Goal: Task Accomplishment & Management: Complete application form

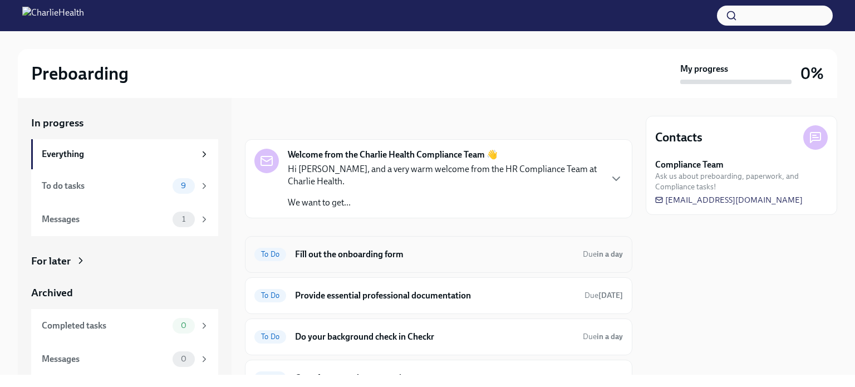
click at [366, 253] on h6 "Fill out the onboarding form" at bounding box center [434, 254] width 279 height 12
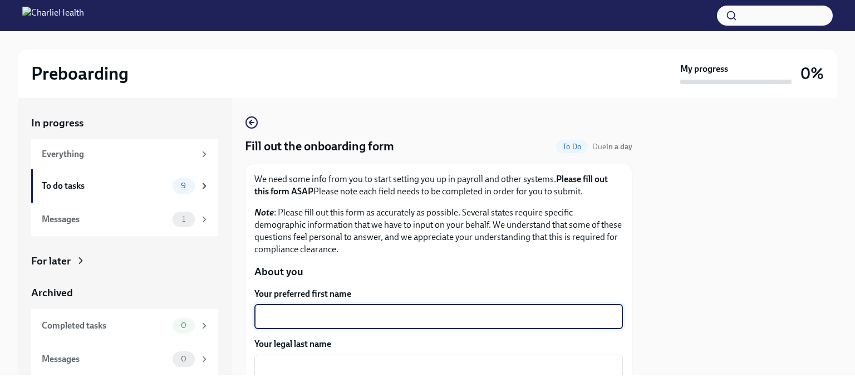
click at [359, 320] on textarea "Your preferred first name" at bounding box center [438, 316] width 355 height 13
type textarea "Nazaahah"
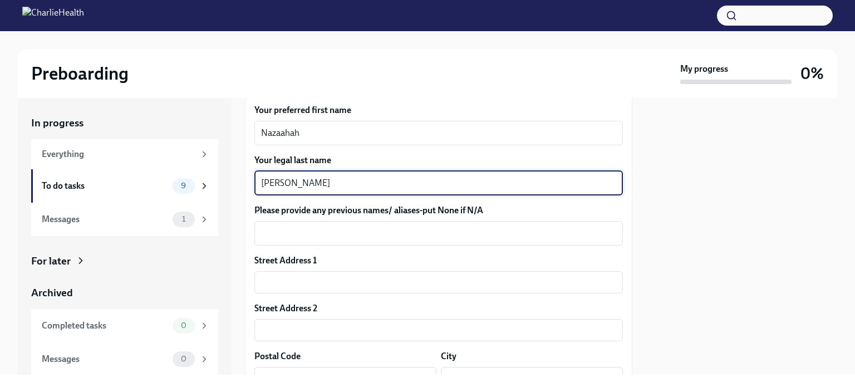
scroll to position [238, 0]
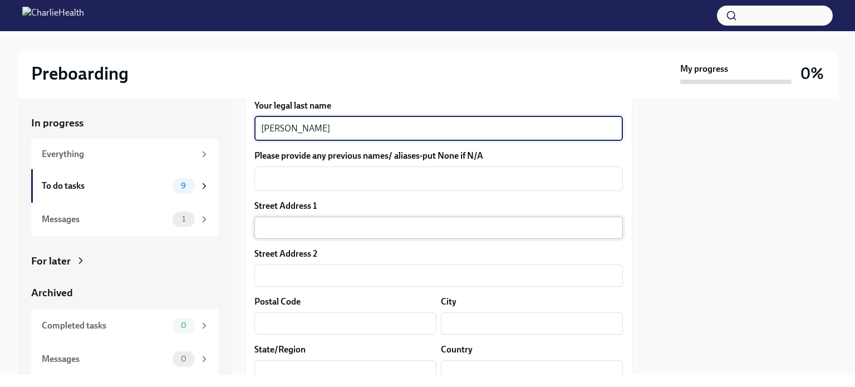
type textarea "[PERSON_NAME]"
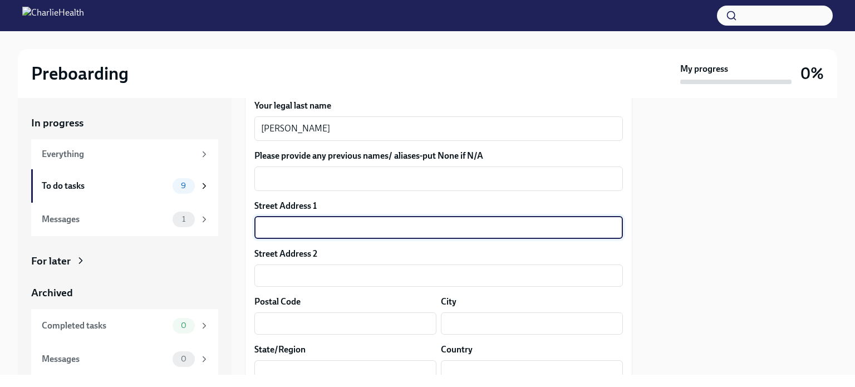
click at [269, 231] on input "text" at bounding box center [438, 228] width 369 height 22
type input "[STREET_ADDRESS]"
type input "21215"
type input "[GEOGRAPHIC_DATA]"
type input "MD"
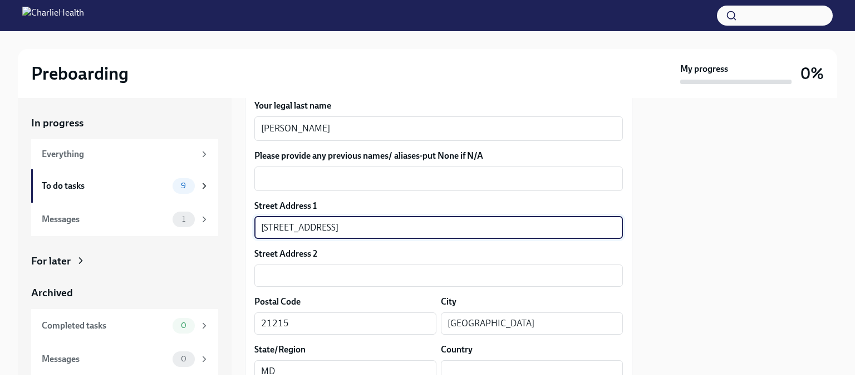
type input "US"
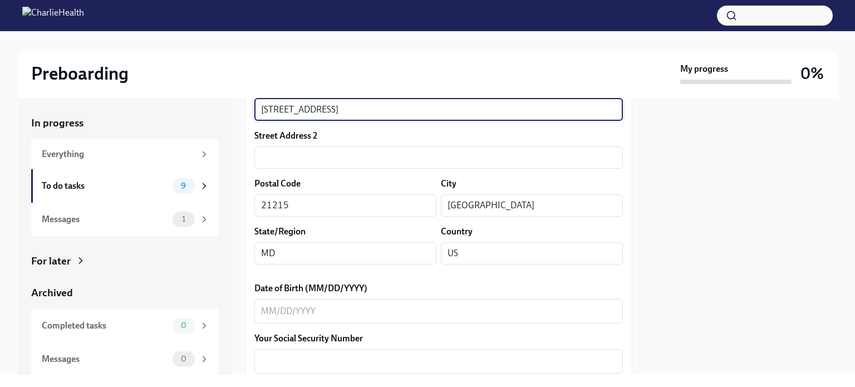
scroll to position [356, 0]
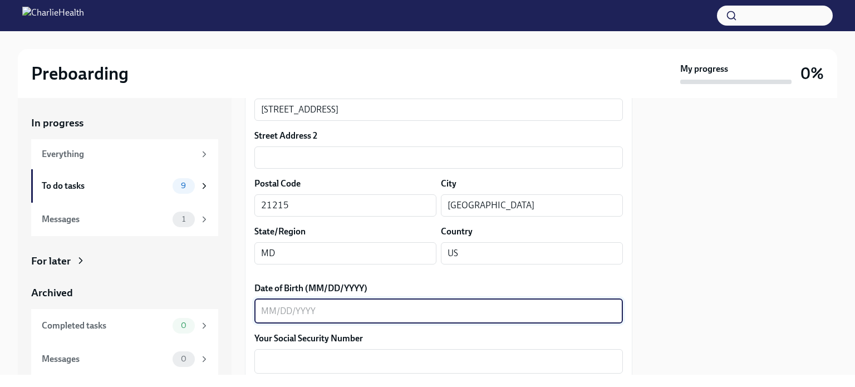
click at [336, 307] on textarea "Date of Birth (MM/DD/YYYY)" at bounding box center [438, 311] width 355 height 13
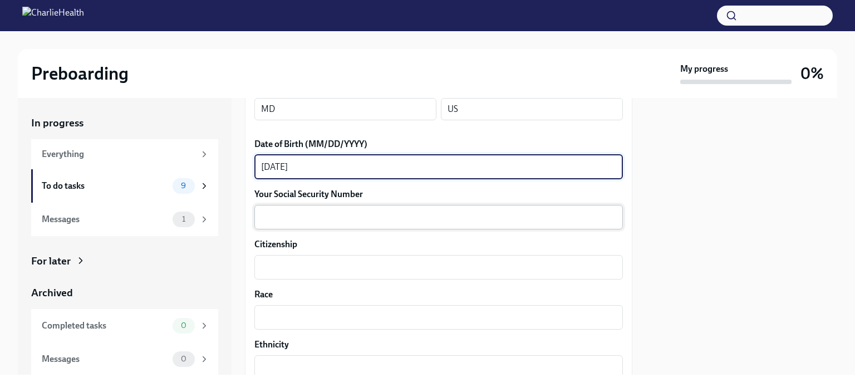
type textarea "[DATE]"
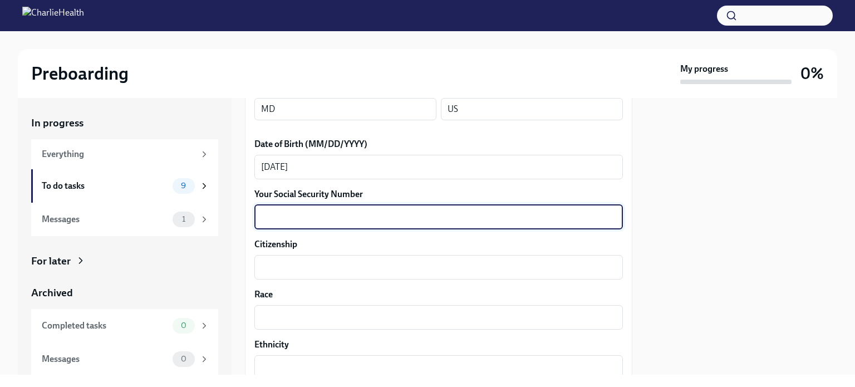
click at [287, 217] on textarea "Your Social Security Number" at bounding box center [438, 216] width 355 height 13
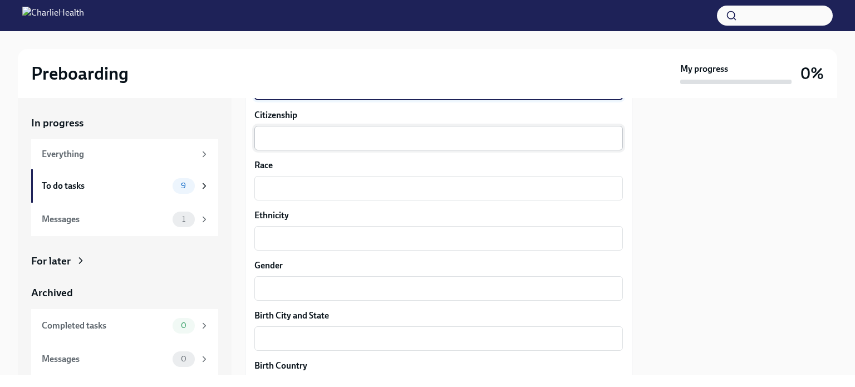
type textarea "212-04-3012"
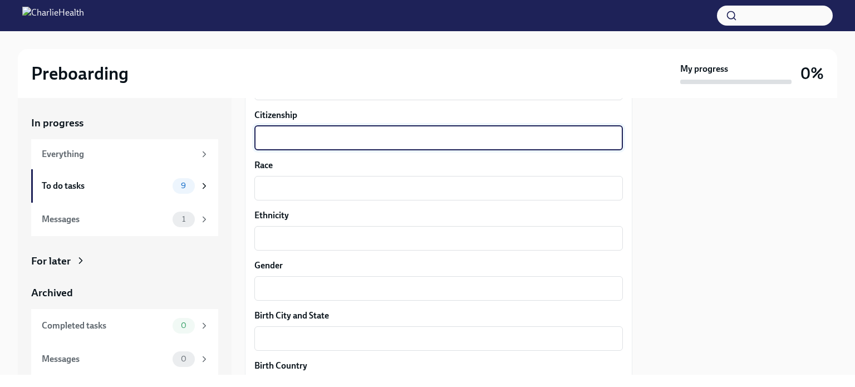
click at [270, 144] on textarea "Citizenship" at bounding box center [438, 137] width 355 height 13
type textarea "US"
click at [279, 186] on textarea "Race" at bounding box center [438, 187] width 355 height 13
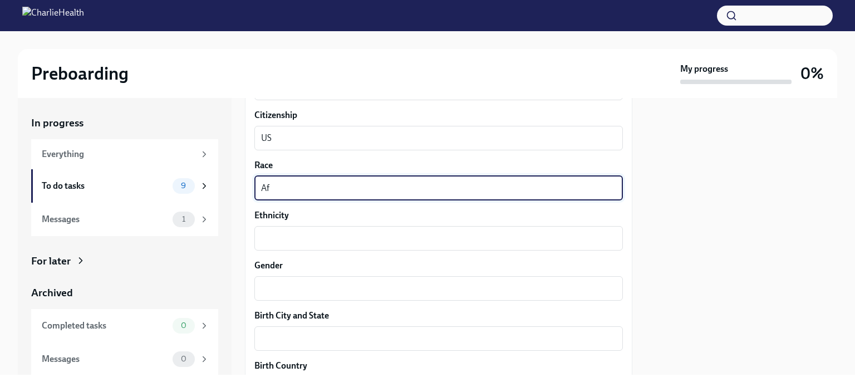
type textarea "A"
type textarea "Black"
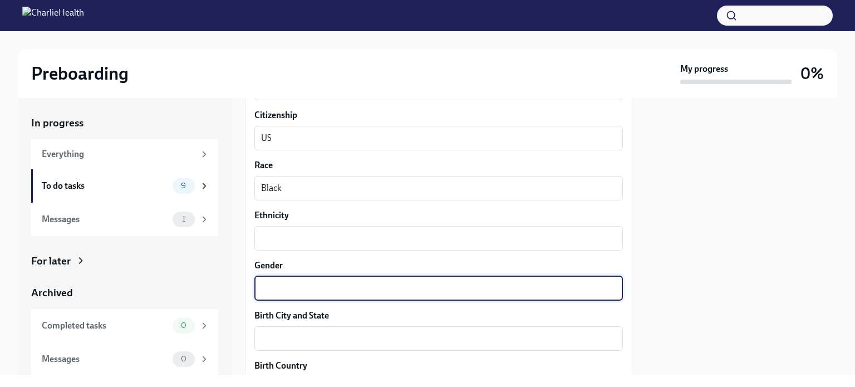
click at [271, 293] on textarea "Gender" at bounding box center [438, 288] width 355 height 13
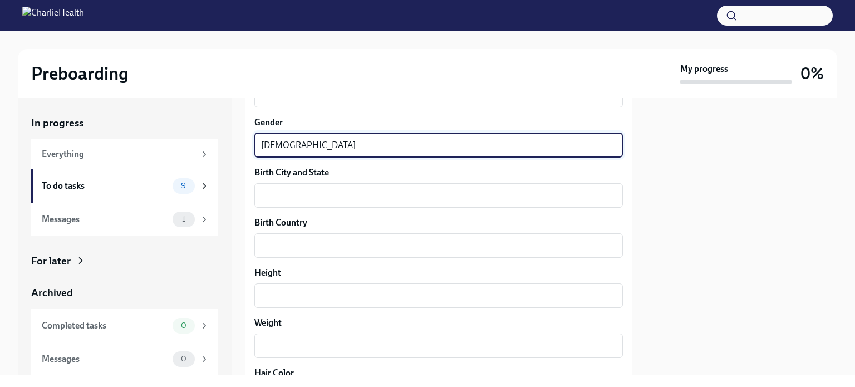
scroll to position [774, 0]
type textarea "[DEMOGRAPHIC_DATA]"
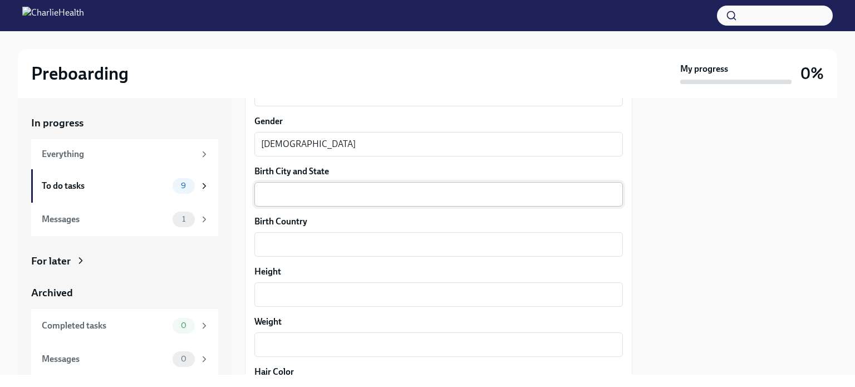
click at [289, 185] on div "x ​" at bounding box center [438, 194] width 369 height 24
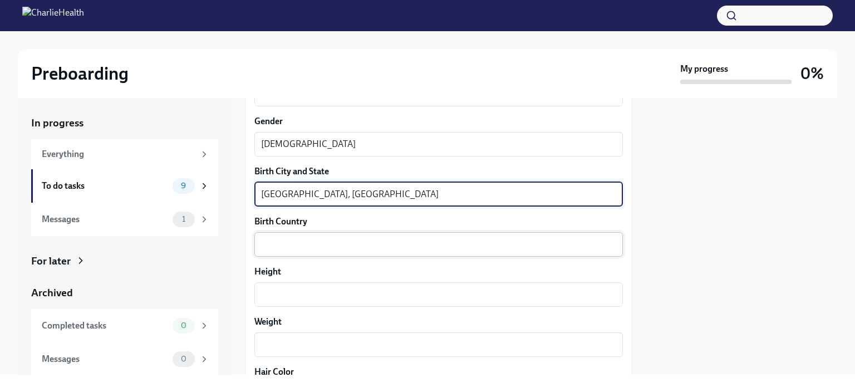
type textarea "[GEOGRAPHIC_DATA], [GEOGRAPHIC_DATA]"
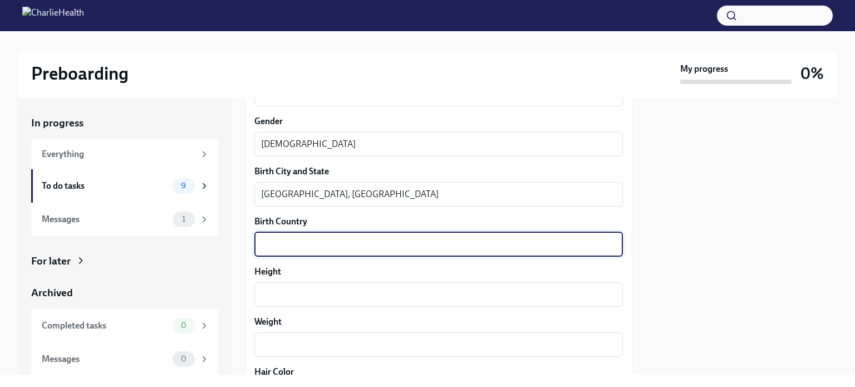
click at [288, 245] on textarea "Birth Country" at bounding box center [438, 244] width 355 height 13
type textarea "[GEOGRAPHIC_DATA]"
click at [283, 296] on textarea "Height" at bounding box center [438, 294] width 355 height 13
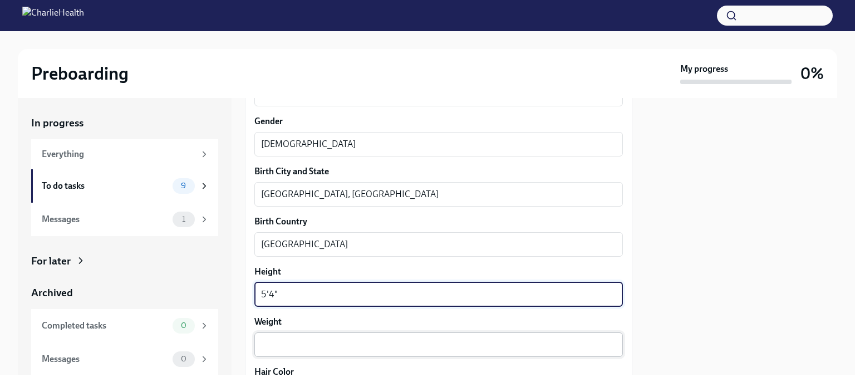
type textarea "5'4""
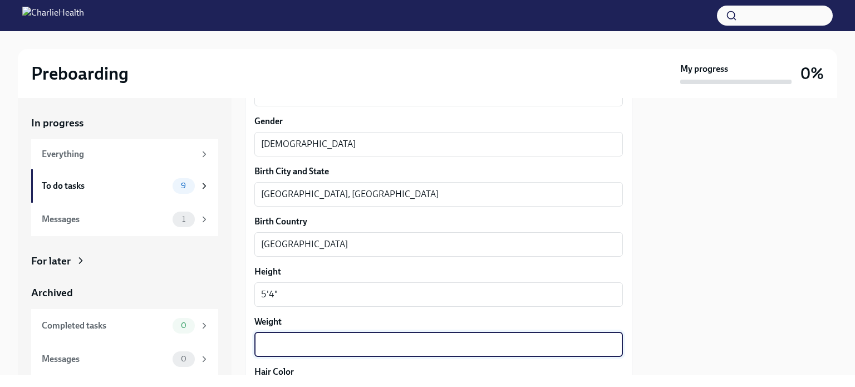
click at [290, 341] on textarea "Weight" at bounding box center [438, 344] width 355 height 13
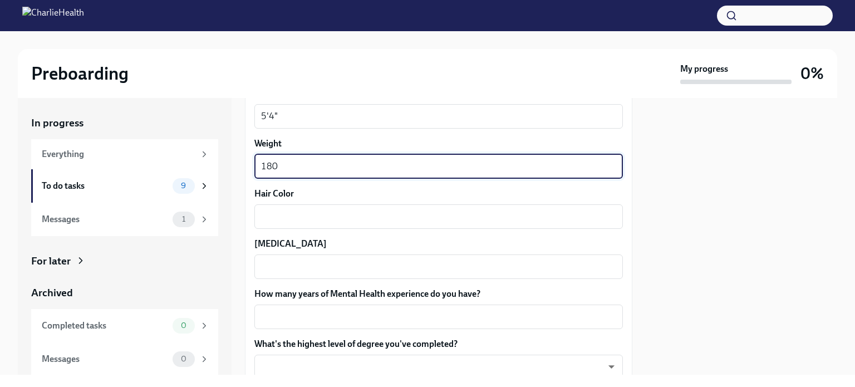
scroll to position [958, 0]
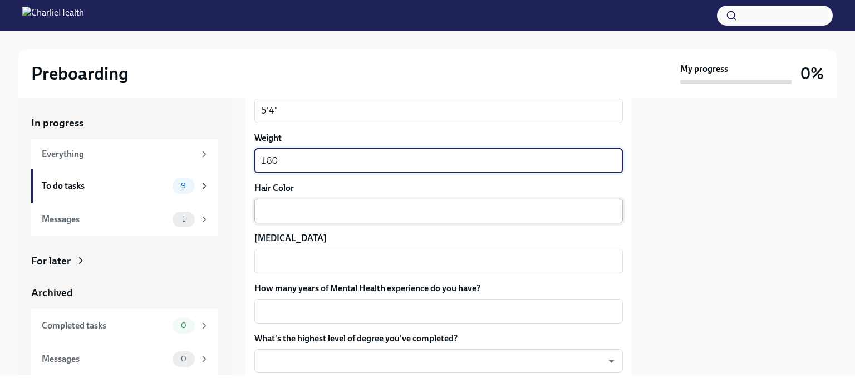
type textarea "180"
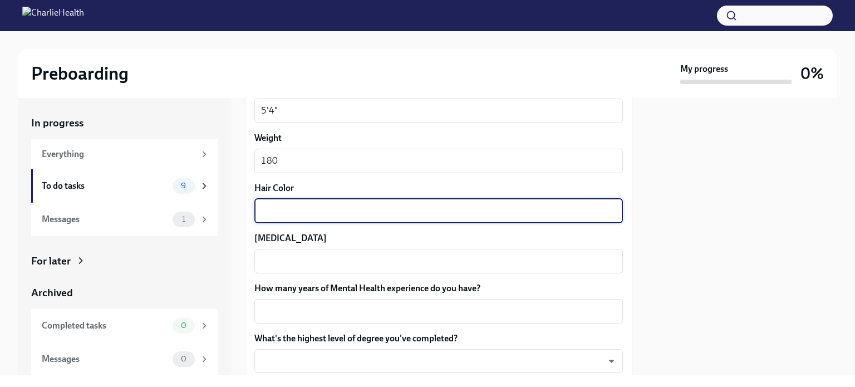
click at [274, 213] on textarea "Hair Color" at bounding box center [438, 210] width 355 height 13
click at [271, 210] on textarea "brown" at bounding box center [438, 210] width 355 height 13
type textarea "brown/blonde"
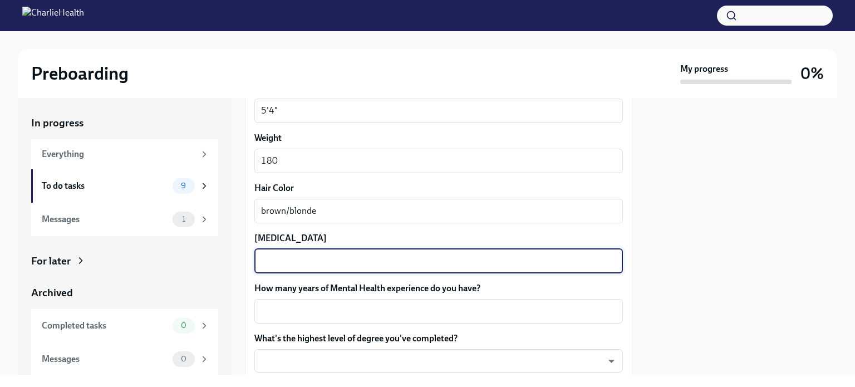
click at [286, 263] on textarea "[MEDICAL_DATA]" at bounding box center [438, 260] width 355 height 13
type textarea "n"
type textarea "brown"
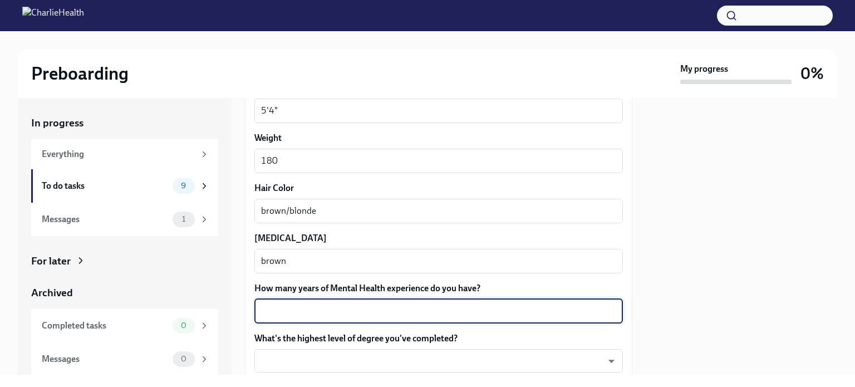
click at [283, 312] on textarea "How many years of Mental Health experience do you have?" at bounding box center [438, 311] width 355 height 13
type textarea "2"
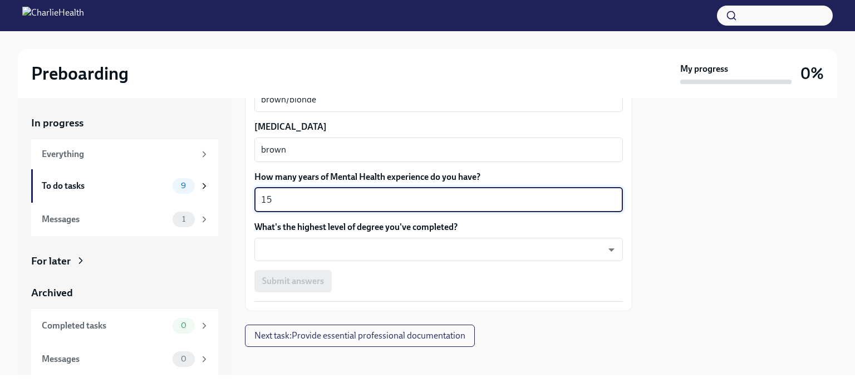
scroll to position [1069, 0]
type textarea "15"
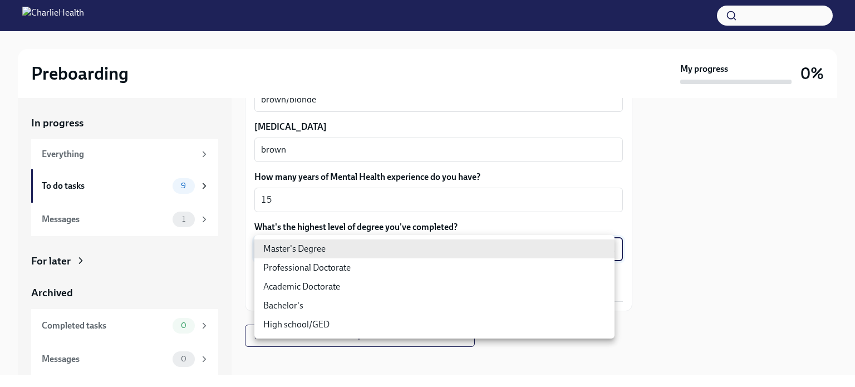
click at [299, 259] on body "Preboarding My progress 0% In progress Everything To do tasks 9 Messages 1 For …" at bounding box center [427, 193] width 855 height 387
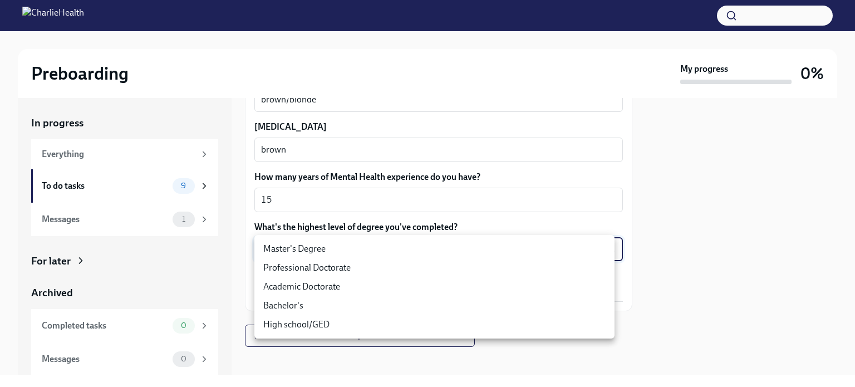
click at [291, 250] on li "Master's Degree" at bounding box center [434, 248] width 360 height 19
type input "2vBr-ghkD"
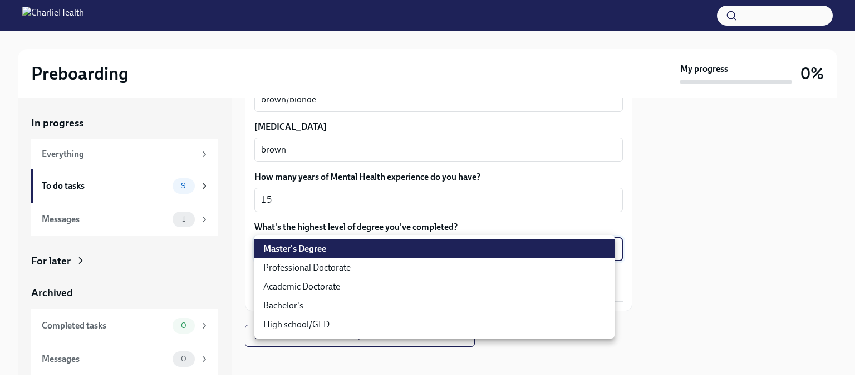
click at [310, 252] on body "Preboarding My progress 0% In progress Everything To do tasks 9 Messages 1 For …" at bounding box center [427, 193] width 855 height 387
click at [676, 223] on div at bounding box center [427, 193] width 855 height 387
click at [339, 244] on body "Preboarding My progress 0% In progress Everything To do tasks 9 Messages 1 For …" at bounding box center [427, 193] width 855 height 387
click at [280, 253] on li "Master's Degree" at bounding box center [434, 248] width 360 height 19
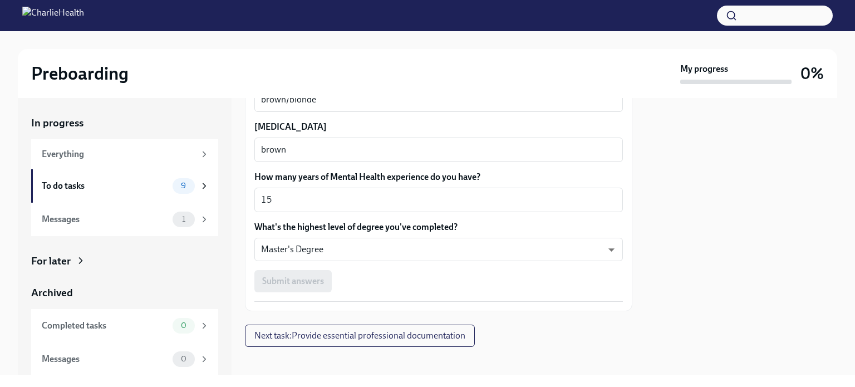
click at [403, 279] on div "Submit answers" at bounding box center [438, 281] width 369 height 22
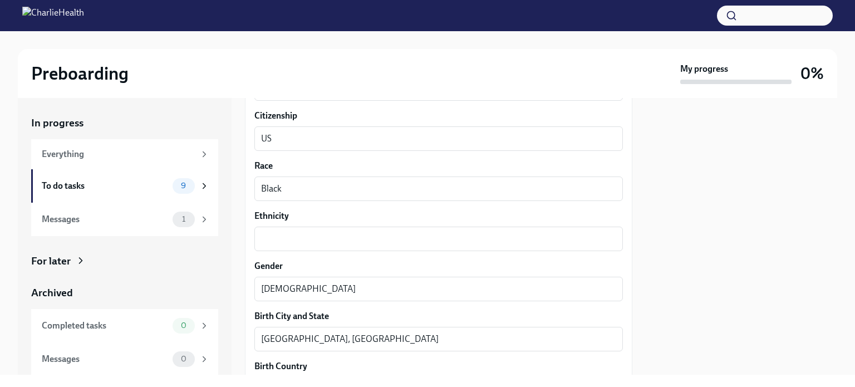
scroll to position [628, 0]
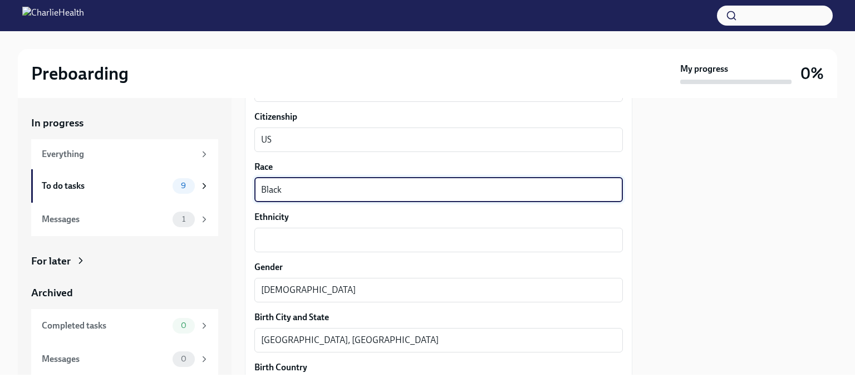
click at [296, 183] on textarea "Black" at bounding box center [438, 189] width 355 height 13
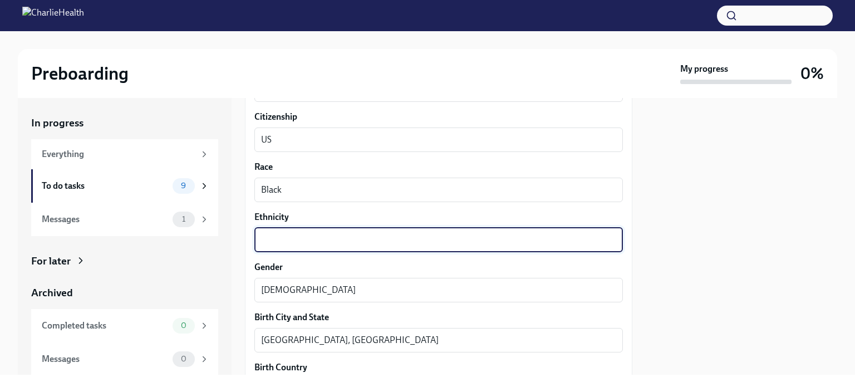
click at [288, 233] on textarea "Ethnicity" at bounding box center [438, 239] width 355 height 13
paste textarea "Black"
type textarea "B"
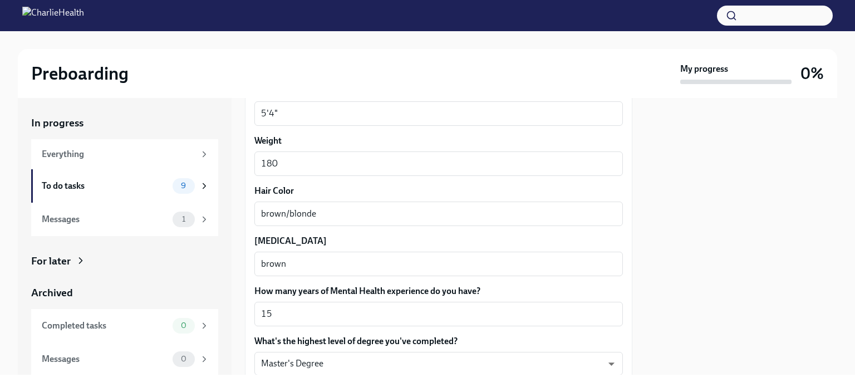
scroll to position [1076, 0]
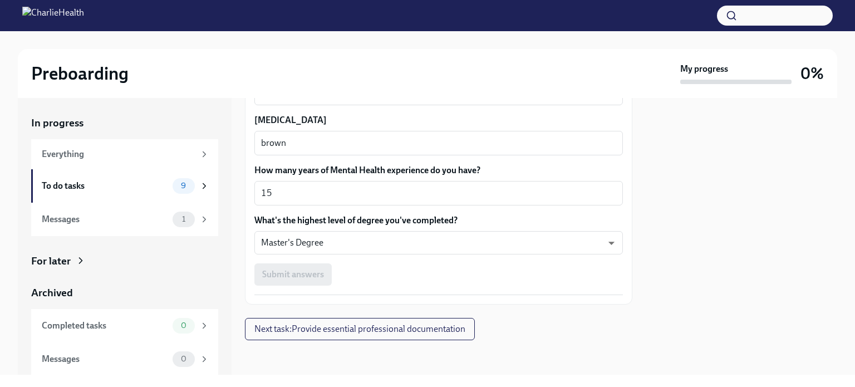
type textarea "[DEMOGRAPHIC_DATA]"
click at [385, 267] on div "Submit answers" at bounding box center [438, 274] width 369 height 22
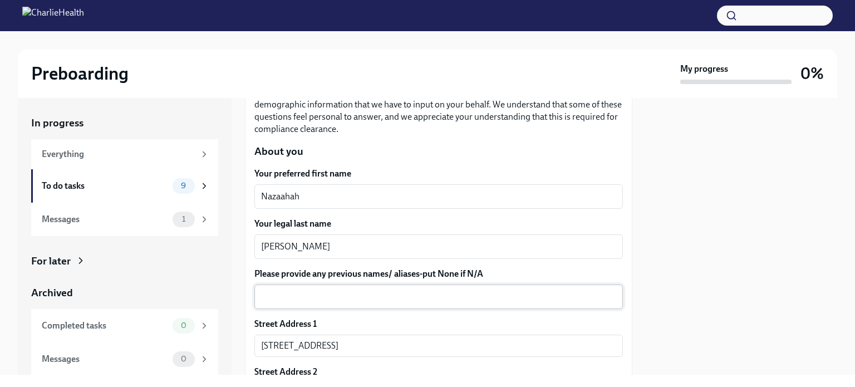
scroll to position [216, 0]
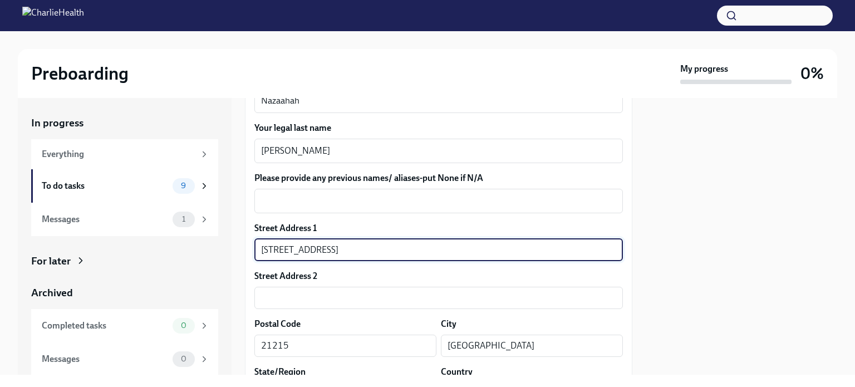
click at [366, 249] on input "[STREET_ADDRESS]" at bounding box center [438, 250] width 369 height 22
type input "[STREET_ADDRESS]"
click at [312, 345] on input "21215" at bounding box center [345, 346] width 182 height 22
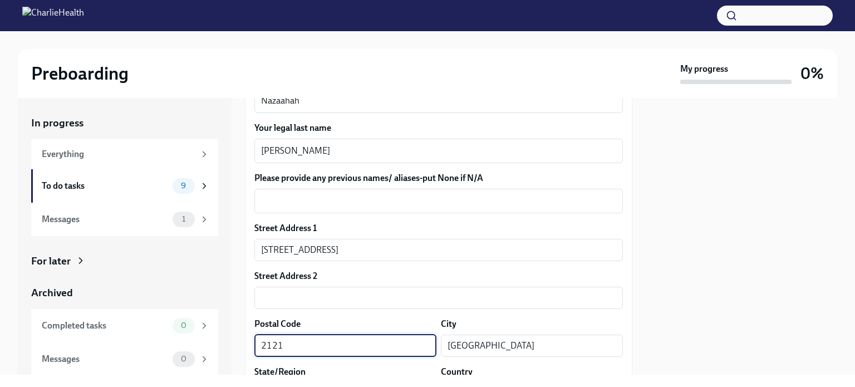
type input "21215"
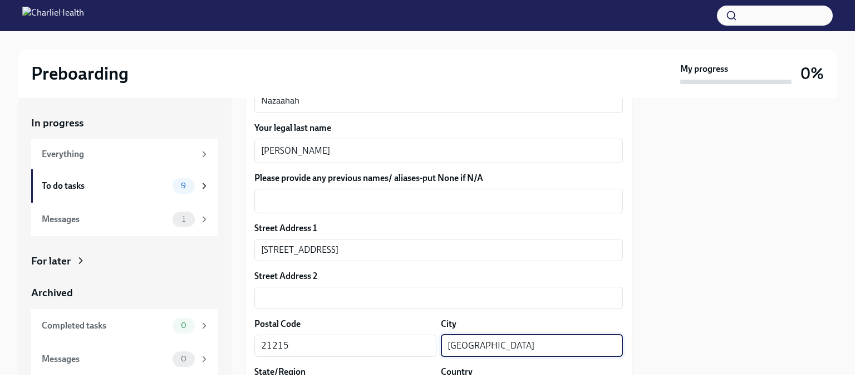
click at [498, 342] on input "[GEOGRAPHIC_DATA]" at bounding box center [532, 346] width 182 height 22
type input "[GEOGRAPHIC_DATA]"
click at [436, 276] on div "Street Address 2" at bounding box center [438, 276] width 369 height 12
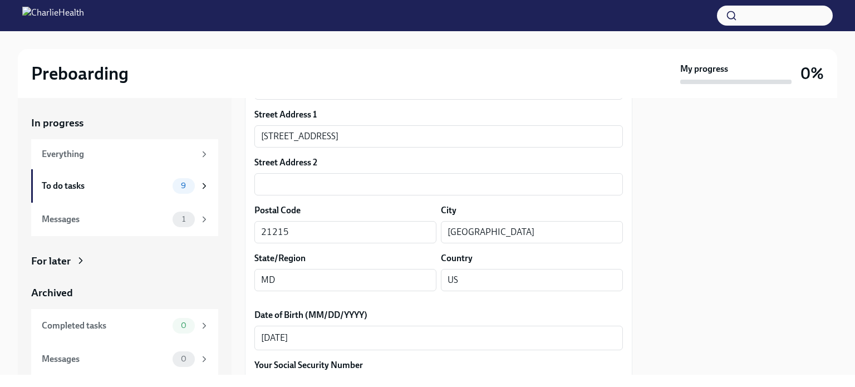
scroll to position [331, 0]
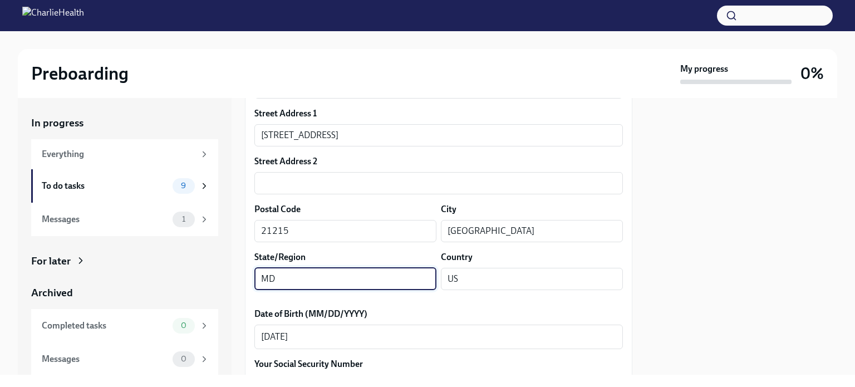
click at [379, 271] on input "MD" at bounding box center [345, 279] width 182 height 22
type input "[US_STATE]"
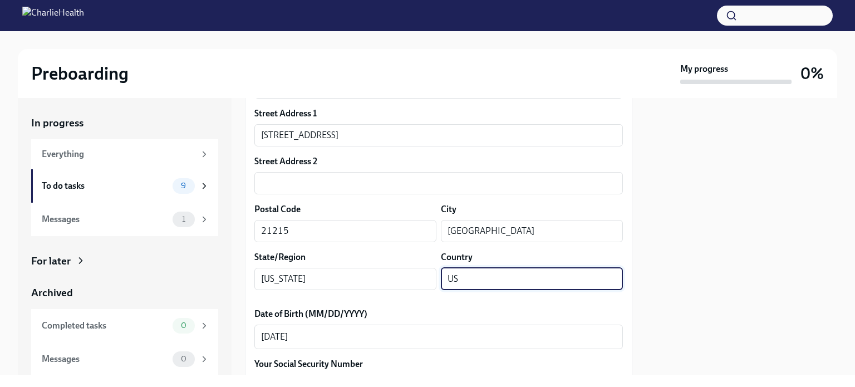
click at [453, 280] on input "US" at bounding box center [532, 279] width 182 height 22
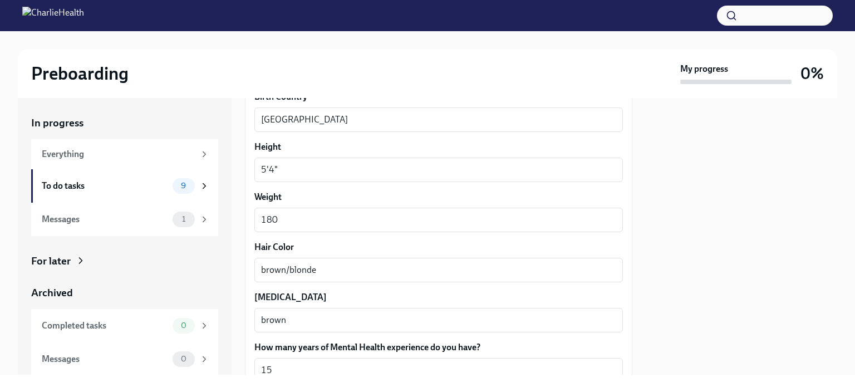
scroll to position [1076, 0]
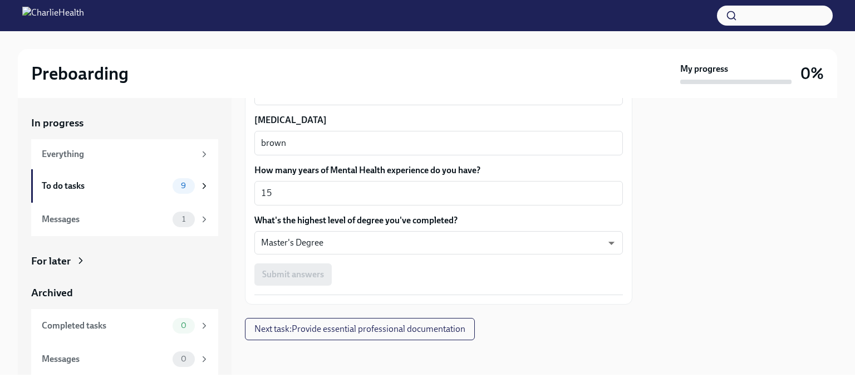
type input "[GEOGRAPHIC_DATA]"
click at [315, 272] on div "Submit answers" at bounding box center [438, 274] width 369 height 22
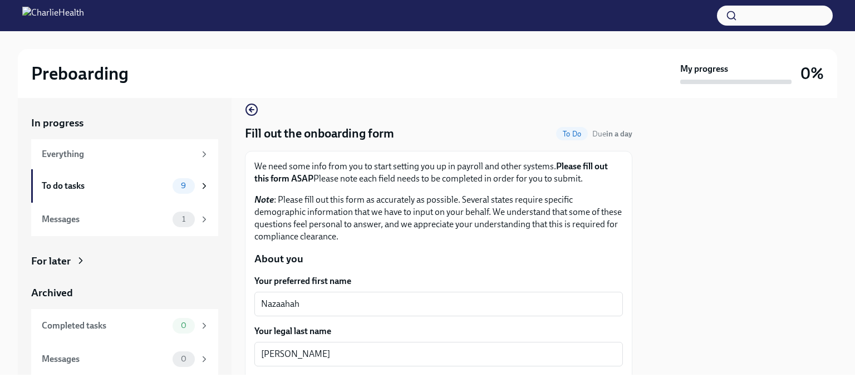
scroll to position [247, 0]
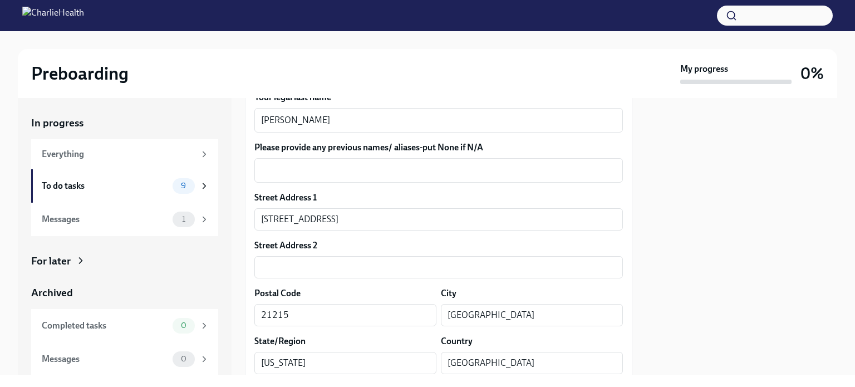
click at [375, 254] on div "Street Address 2 ​" at bounding box center [438, 258] width 369 height 39
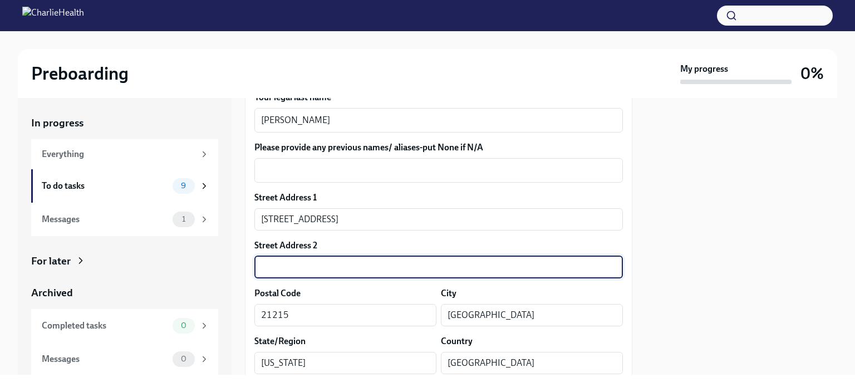
click at [369, 259] on input "text" at bounding box center [438, 267] width 369 height 22
type input "m"
type input "\"
type input "n/a"
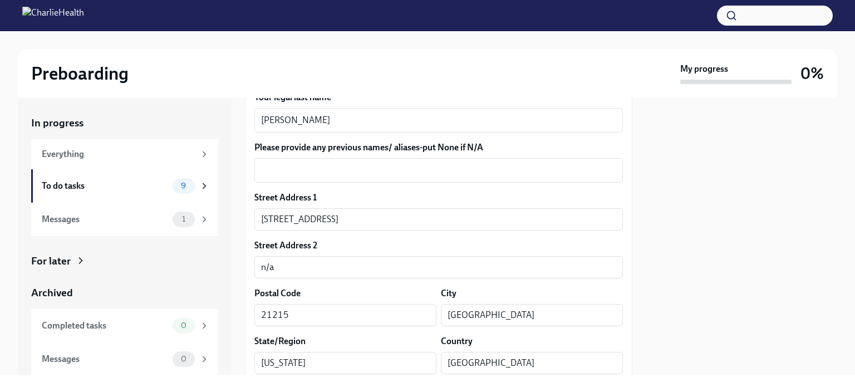
click at [401, 240] on div "Street Address 2" at bounding box center [438, 245] width 369 height 12
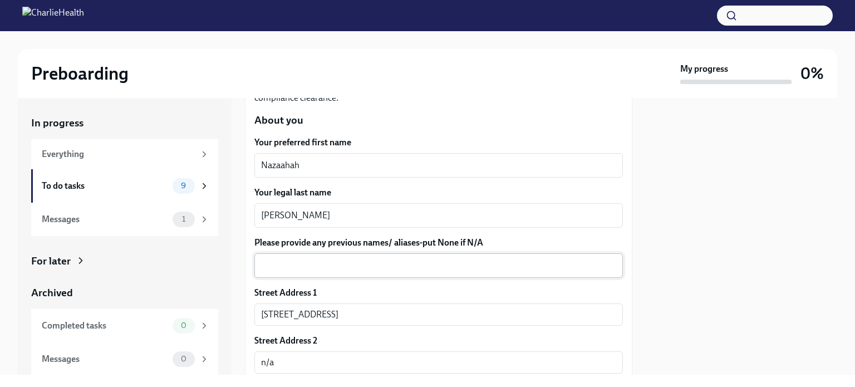
scroll to position [227, 0]
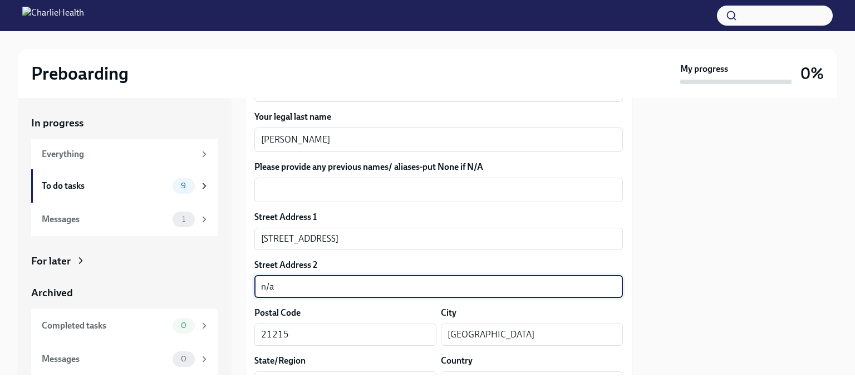
click at [286, 289] on input "n/a" at bounding box center [438, 287] width 369 height 22
click at [276, 188] on textarea "Please provide any previous names/ aliases-put None if N/A" at bounding box center [438, 189] width 355 height 13
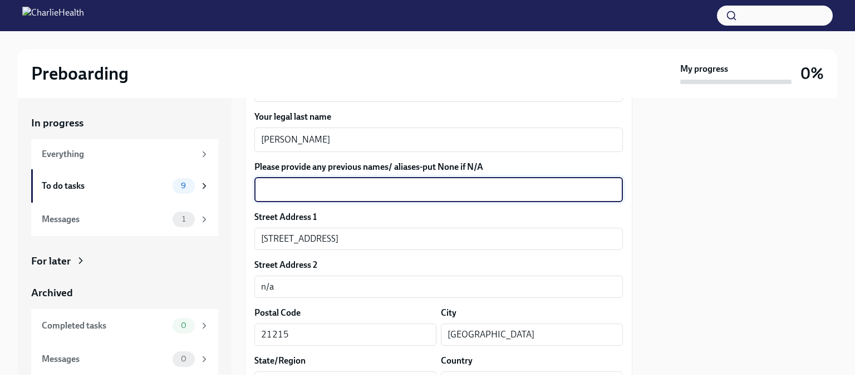
paste textarea "n/a"
type textarea "n/a"
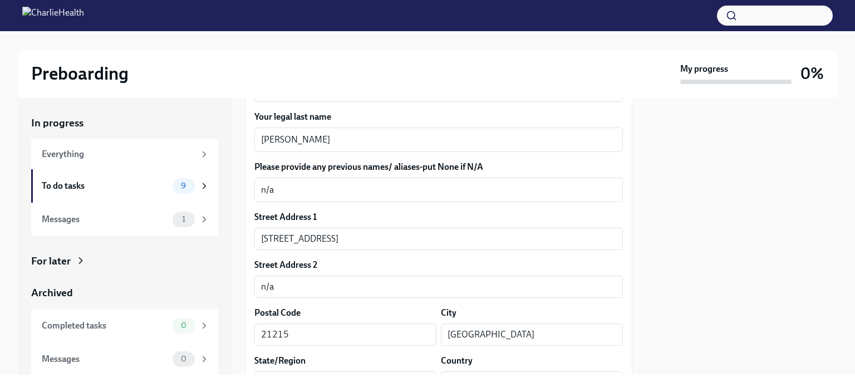
click at [423, 215] on div "Street Address 1" at bounding box center [438, 217] width 369 height 12
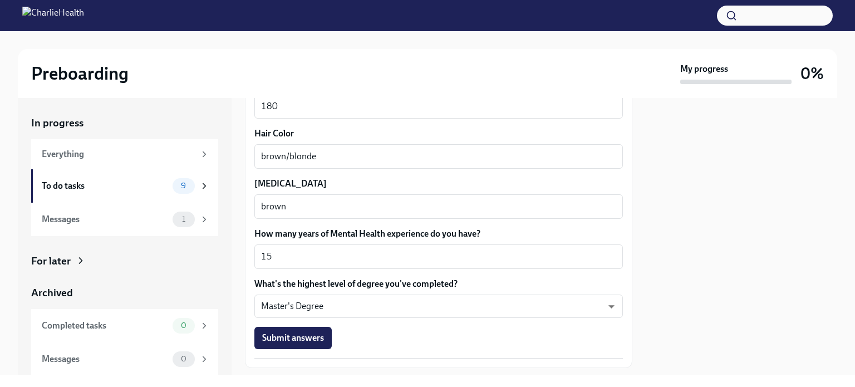
scroll to position [1076, 0]
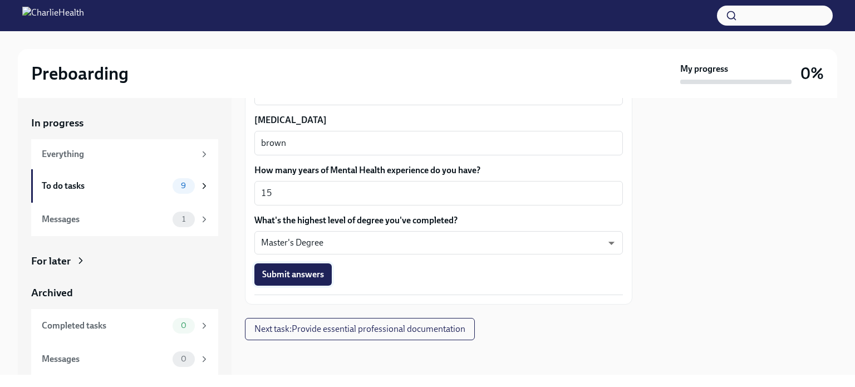
click at [313, 278] on span "Submit answers" at bounding box center [293, 274] width 62 height 11
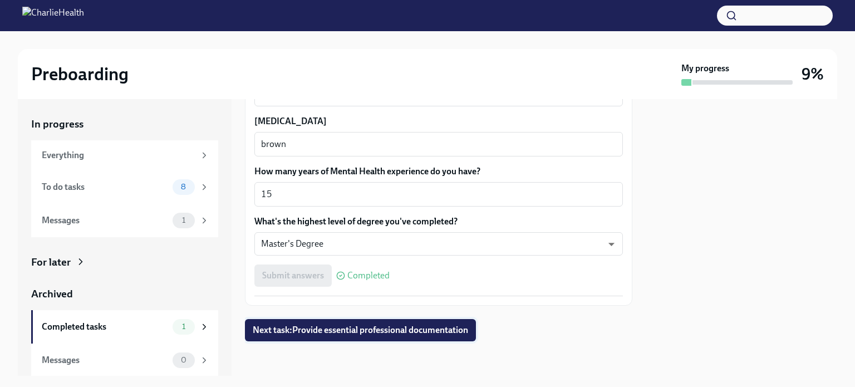
click at [358, 331] on span "Next task : Provide essential professional documentation" at bounding box center [360, 330] width 215 height 11
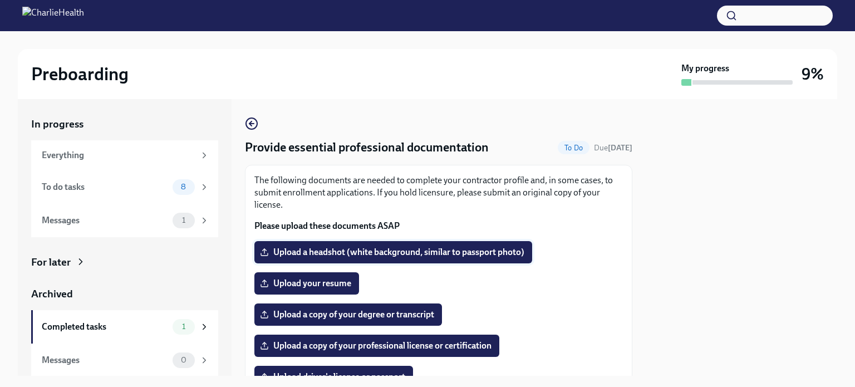
click at [403, 258] on label "Upload a headshot (white background, similar to passport photo)" at bounding box center [393, 252] width 278 height 22
click at [0, 0] on input "Upload a headshot (white background, similar to passport photo)" at bounding box center [0, 0] width 0 height 0
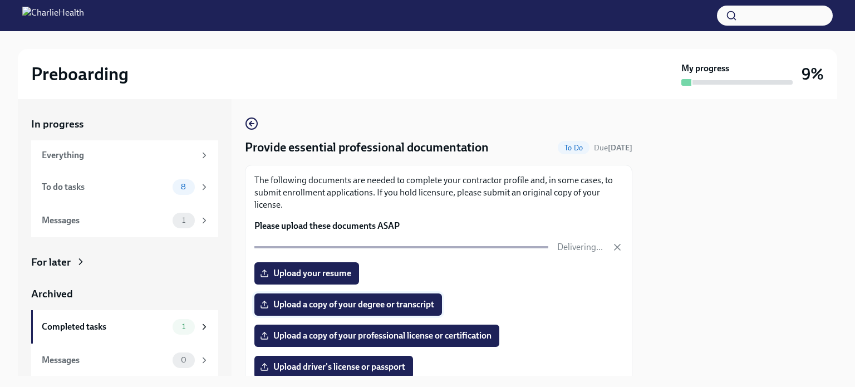
click at [340, 309] on span "Upload a copy of your degree or transcript" at bounding box center [348, 304] width 172 height 11
click at [0, 0] on input "Upload a copy of your degree or transcript" at bounding box center [0, 0] width 0 height 0
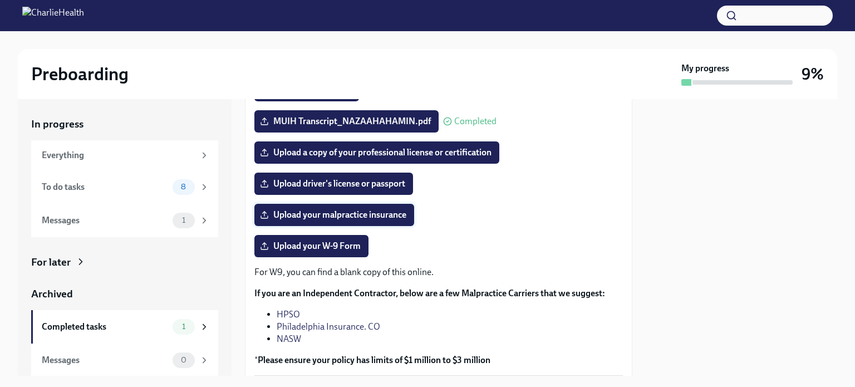
scroll to position [126, 0]
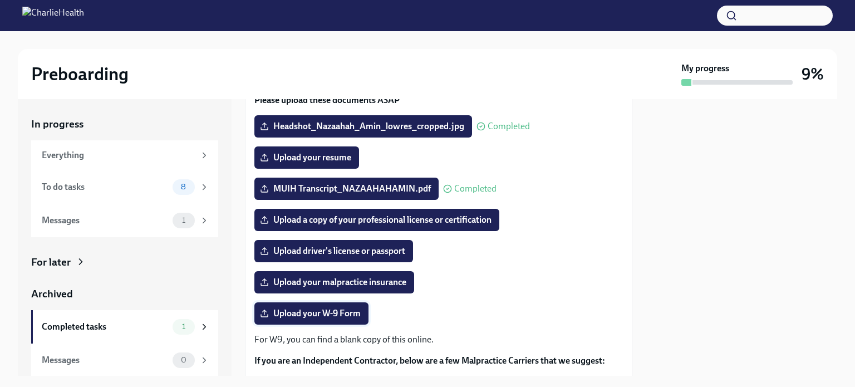
click at [305, 315] on span "Upload your W-9 Form" at bounding box center [311, 313] width 99 height 11
click at [0, 0] on input "Upload your W-9 Form" at bounding box center [0, 0] width 0 height 0
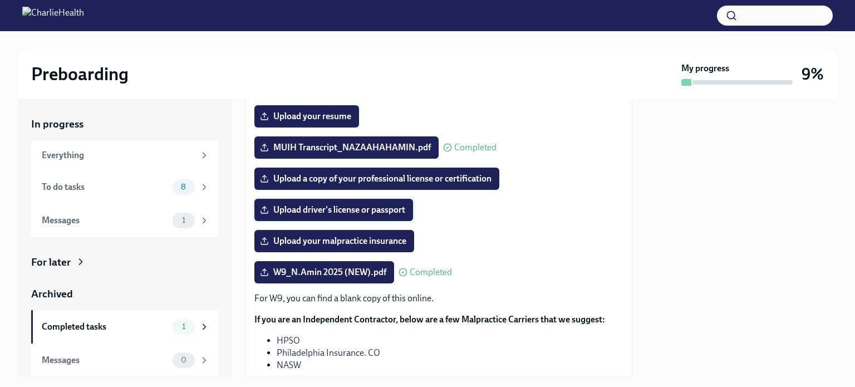
scroll to position [166, 0]
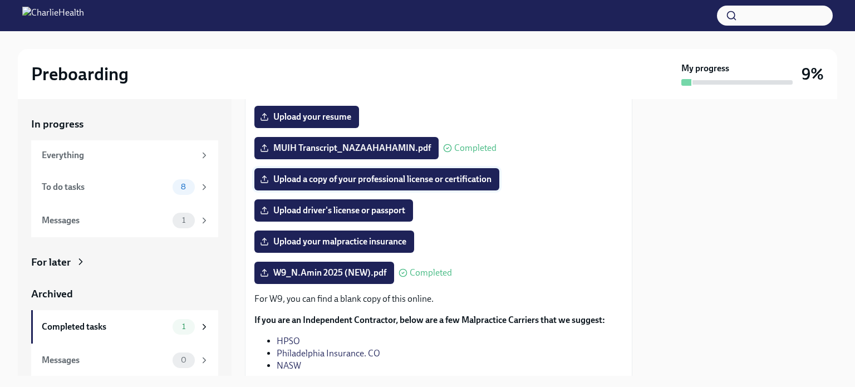
click at [364, 178] on span "Upload a copy of your professional license or certification" at bounding box center [376, 179] width 229 height 11
click at [0, 0] on input "Upload a copy of your professional license or certification" at bounding box center [0, 0] width 0 height 0
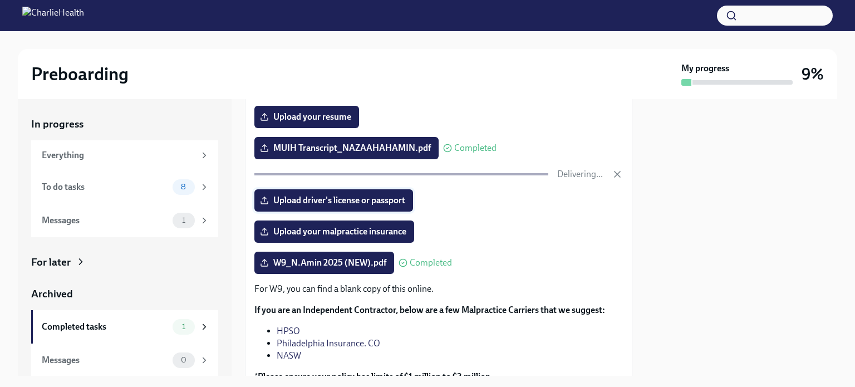
click at [306, 203] on span "Upload driver's license or passport" at bounding box center [333, 200] width 143 height 11
click at [0, 0] on input "Upload driver's license or passport" at bounding box center [0, 0] width 0 height 0
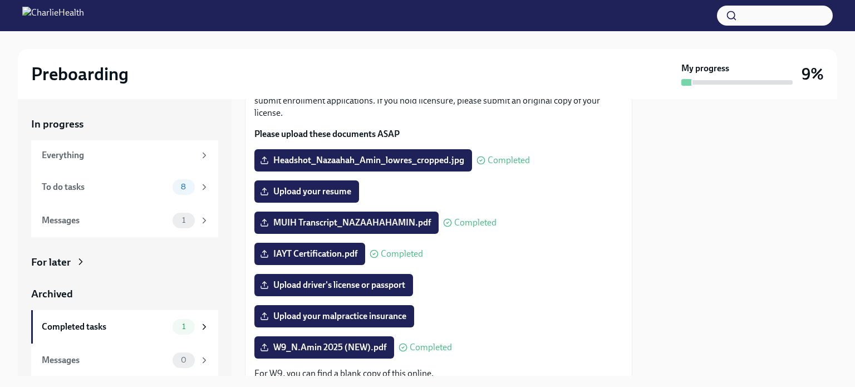
scroll to position [91, 0]
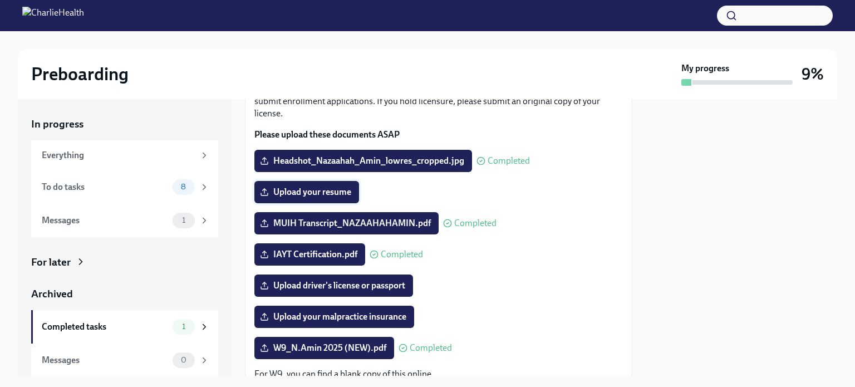
click at [318, 191] on span "Upload your resume" at bounding box center [306, 192] width 89 height 11
click at [0, 0] on input "Upload your resume" at bounding box center [0, 0] width 0 height 0
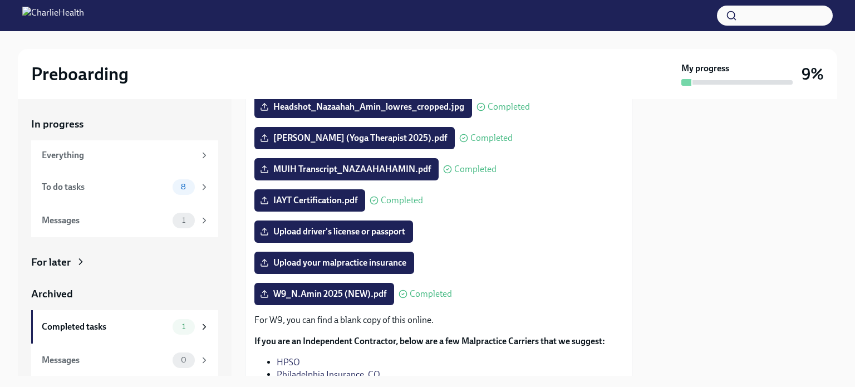
scroll to position [146, 0]
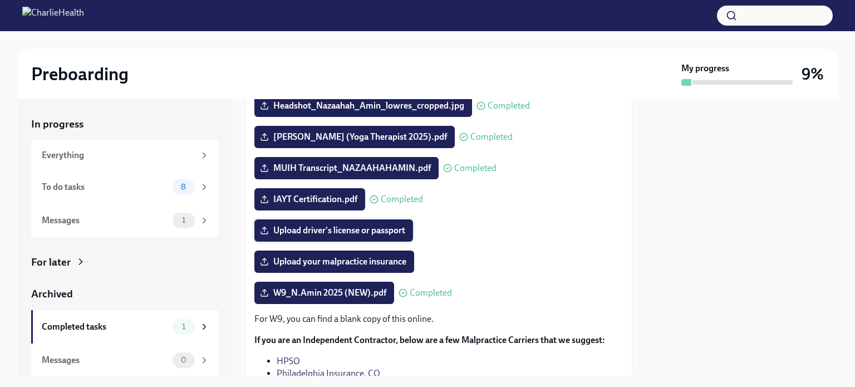
click at [364, 229] on span "Upload driver's license or passport" at bounding box center [333, 230] width 143 height 11
click at [0, 0] on input "Upload driver's license or passport" at bounding box center [0, 0] width 0 height 0
click at [333, 263] on span "Upload your malpractice insurance" at bounding box center [334, 261] width 144 height 11
click at [0, 0] on input "Upload your malpractice insurance" at bounding box center [0, 0] width 0 height 0
click at [299, 257] on span "Upload your malpractice insurance" at bounding box center [334, 261] width 144 height 11
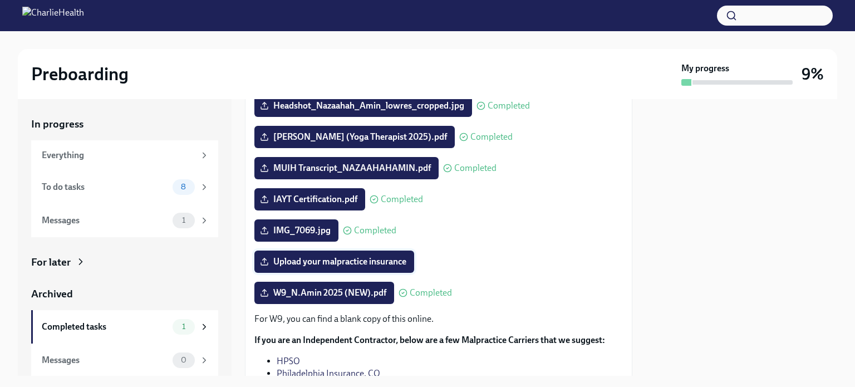
click at [0, 0] on input "Upload your malpractice insurance" at bounding box center [0, 0] width 0 height 0
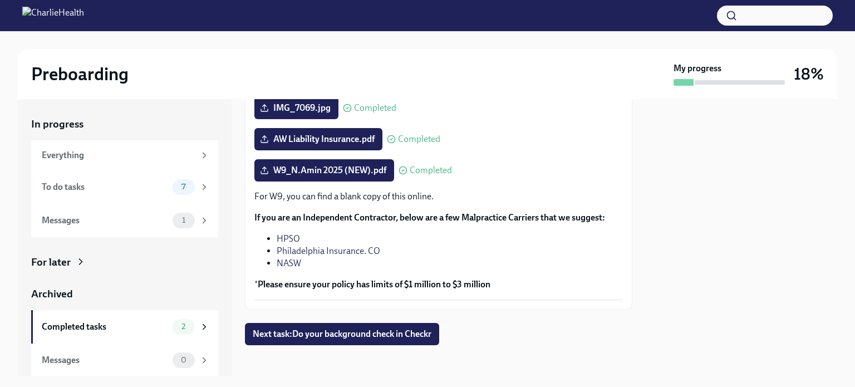
scroll to position [273, 0]
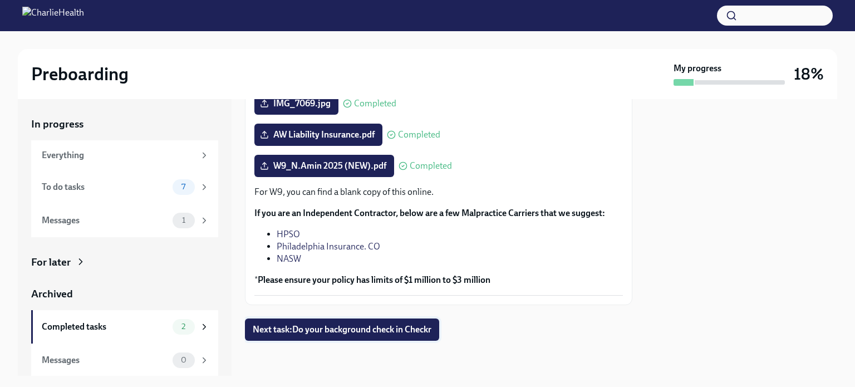
click at [359, 333] on span "Next task : Do your background check in Checkr" at bounding box center [342, 329] width 179 height 11
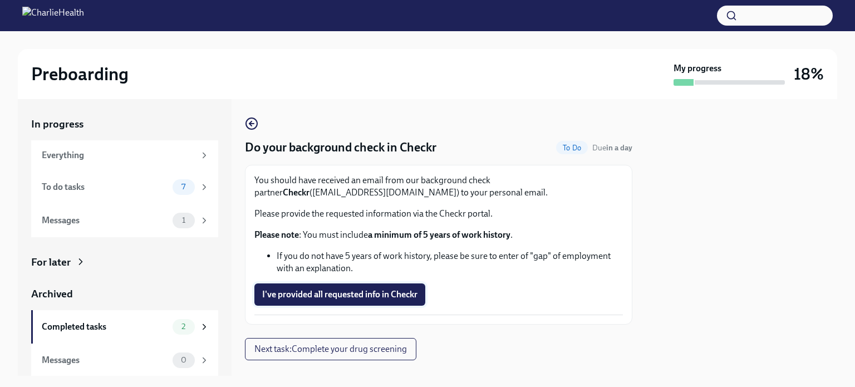
click at [321, 290] on span "I've provided all requested info in Checkr" at bounding box center [339, 294] width 155 height 11
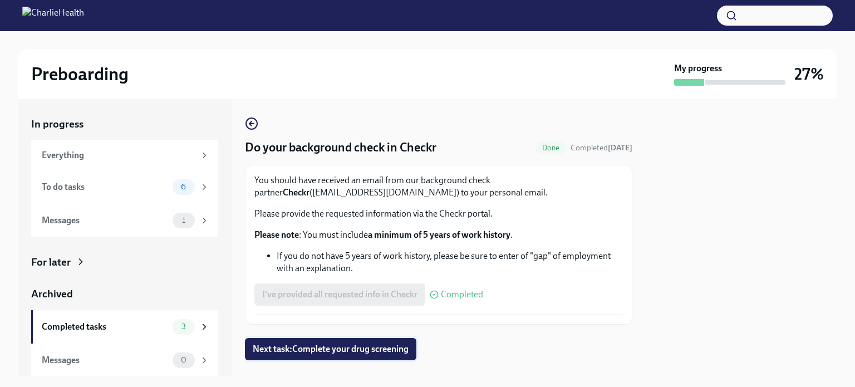
click at [318, 354] on span "Next task : Complete your drug screening" at bounding box center [331, 349] width 156 height 11
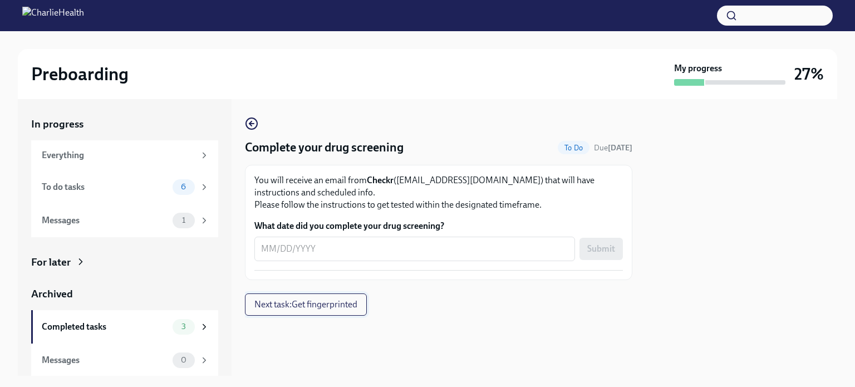
click at [333, 303] on span "Next task : Get fingerprinted" at bounding box center [305, 304] width 103 height 11
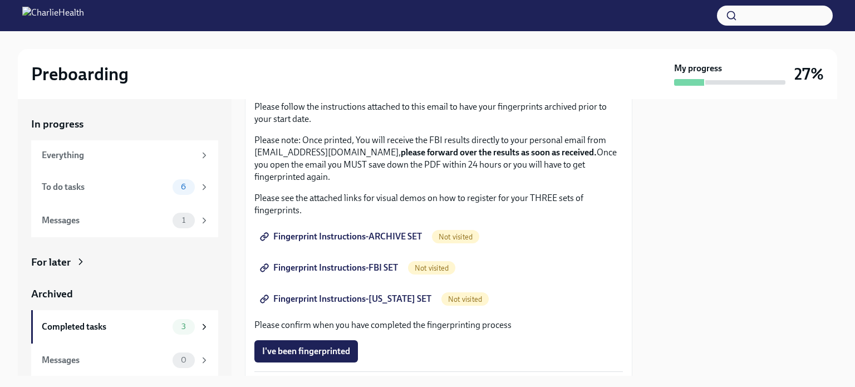
scroll to position [113, 0]
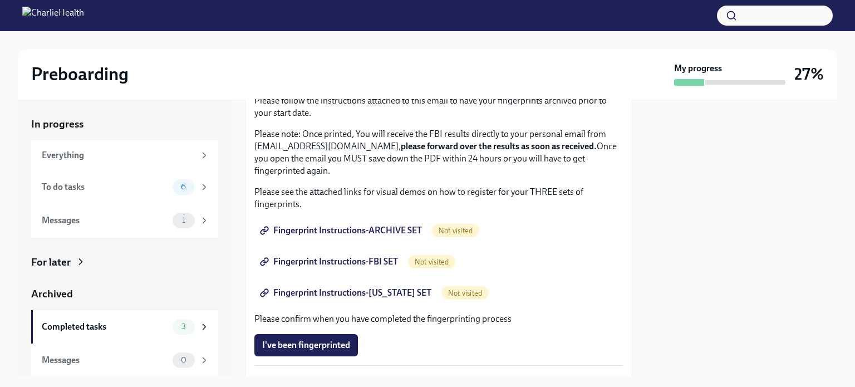
click at [345, 227] on span "Fingerprint Instructions-ARCHIVE SET" at bounding box center [342, 230] width 160 height 11
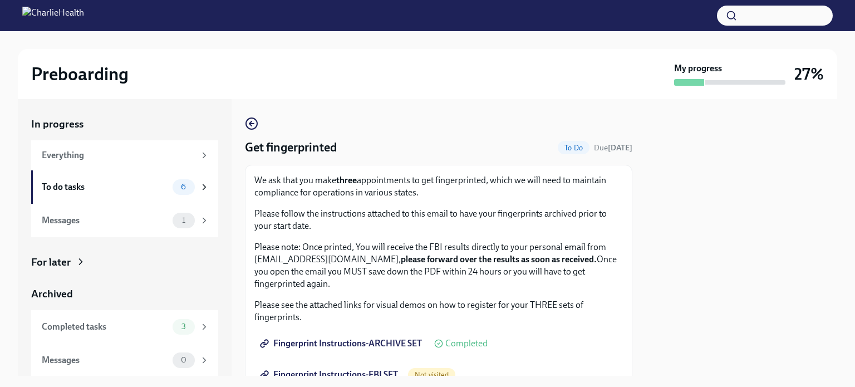
scroll to position [122, 0]
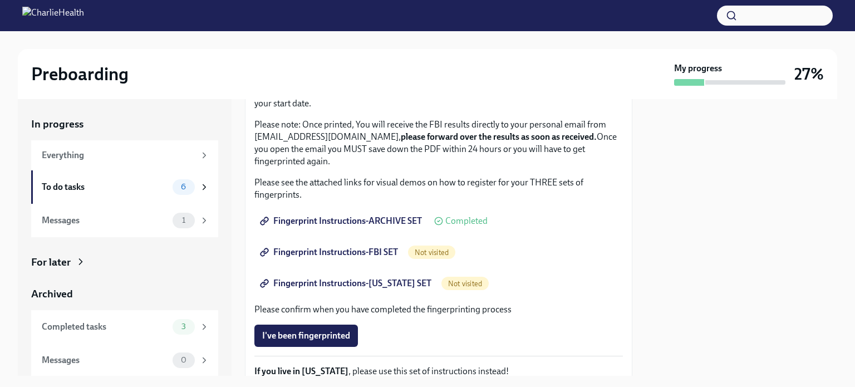
click at [349, 251] on span "Fingerprint Instructions-FBI SET" at bounding box center [330, 252] width 136 height 11
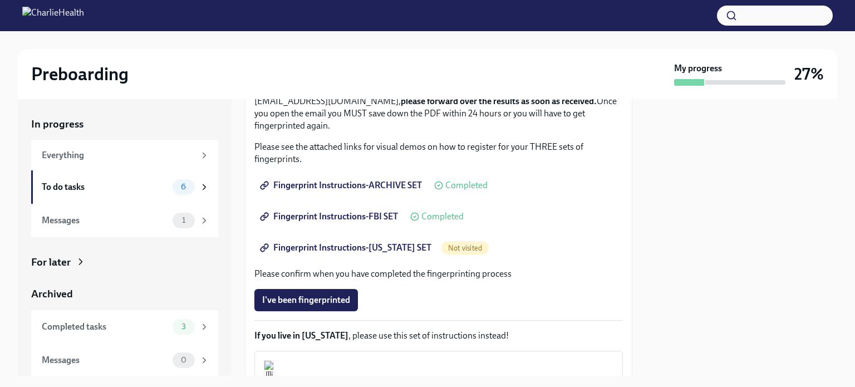
scroll to position [160, 0]
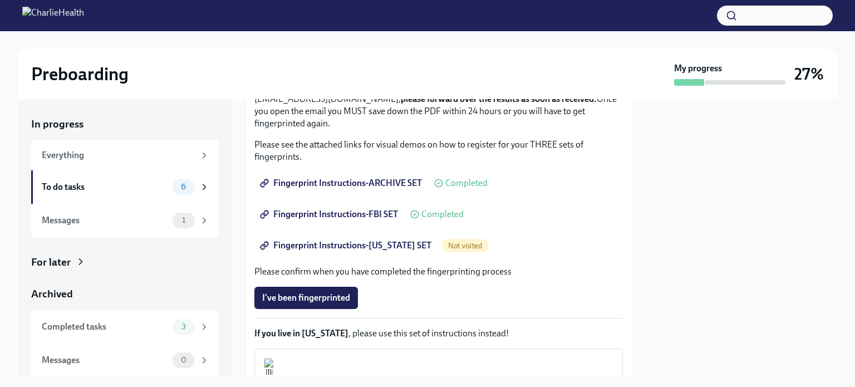
click at [379, 241] on span "Fingerprint Instructions-[US_STATE] SET" at bounding box center [346, 245] width 169 height 11
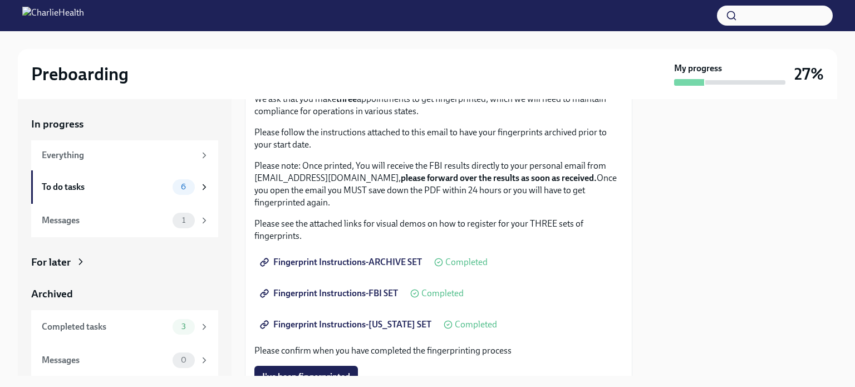
scroll to position [298, 0]
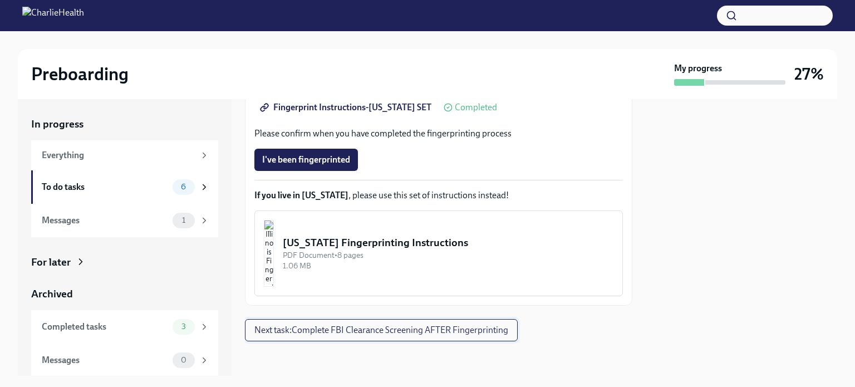
click at [362, 333] on span "Next task : Complete FBI Clearance Screening AFTER Fingerprinting" at bounding box center [381, 330] width 254 height 11
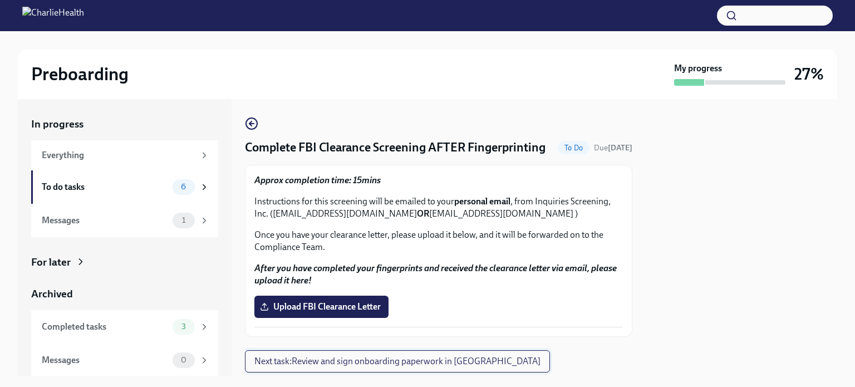
scroll to position [48, 0]
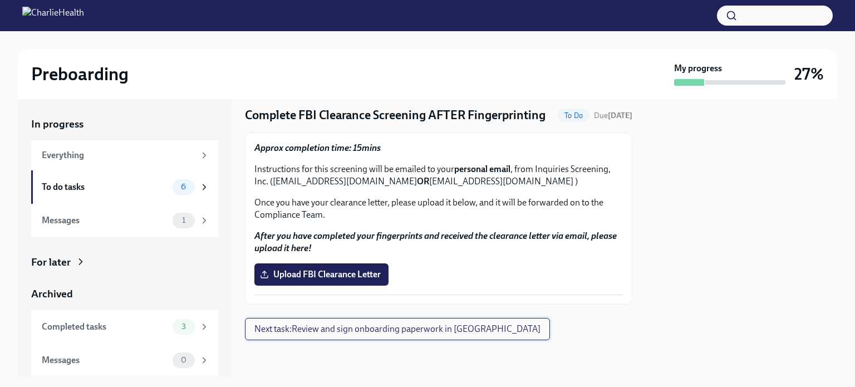
click at [354, 327] on span "Next task : Review and sign onboarding paperwork in [GEOGRAPHIC_DATA]" at bounding box center [397, 328] width 286 height 11
